Goal: Task Accomplishment & Management: Manage account settings

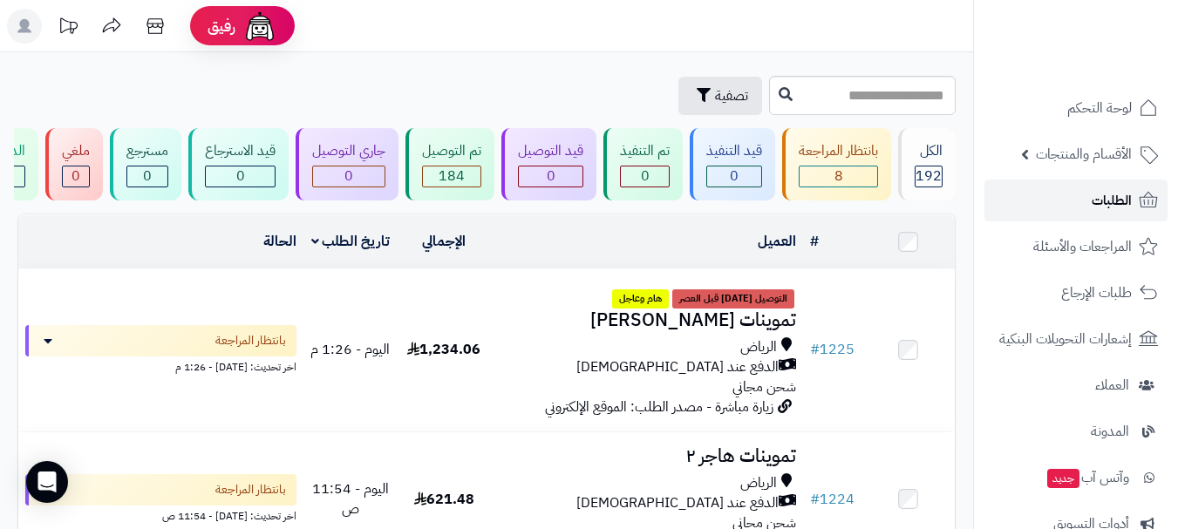
click at [1036, 200] on link "الطلبات" at bounding box center [1075, 201] width 183 height 42
